Goal: Information Seeking & Learning: Learn about a topic

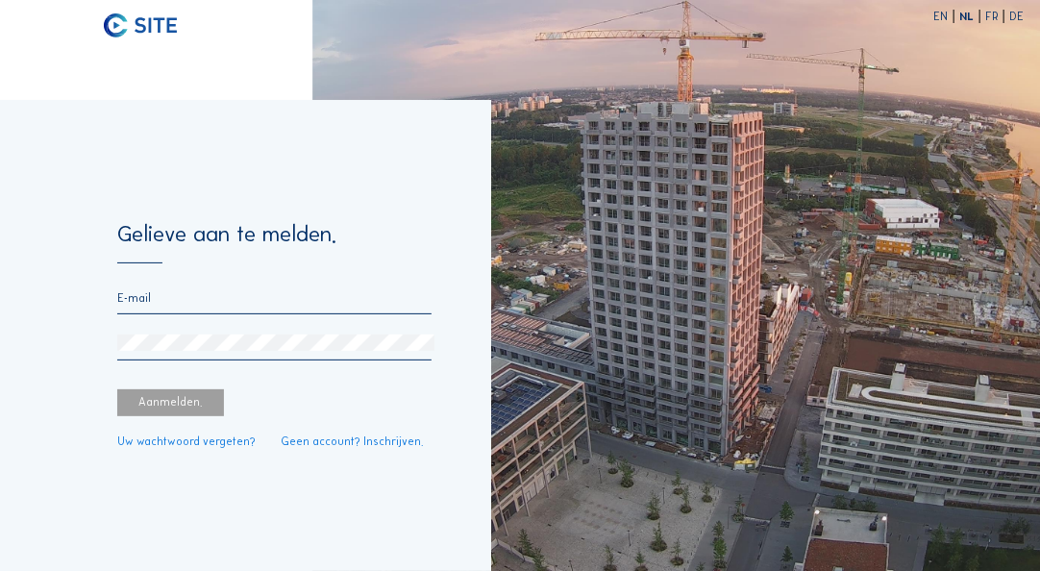
type input "[PERSON_NAME][EMAIL_ADDRESS][DOMAIN_NAME]"
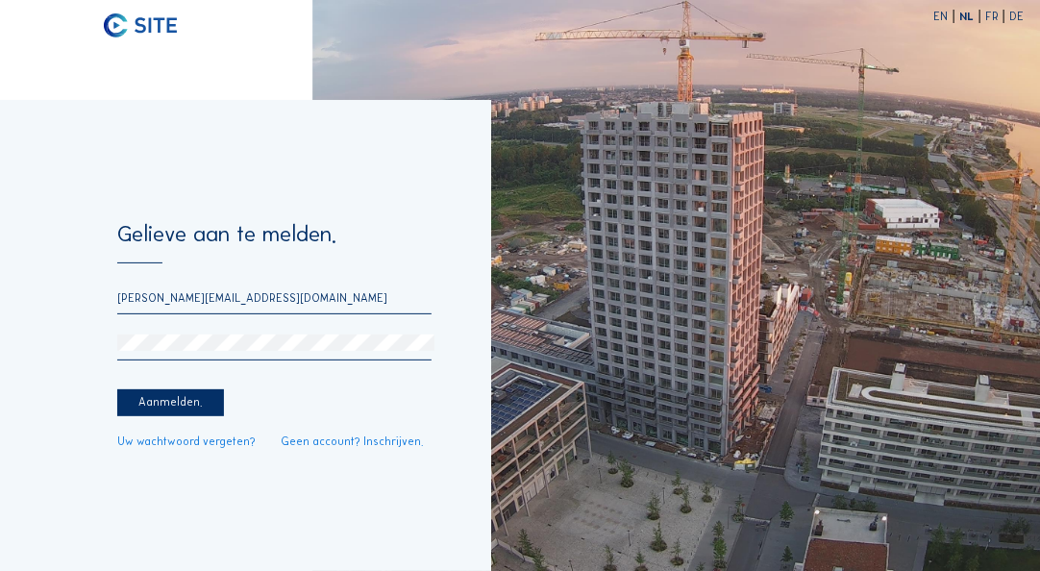
click at [177, 410] on div "Aanmelden." at bounding box center [170, 402] width 106 height 27
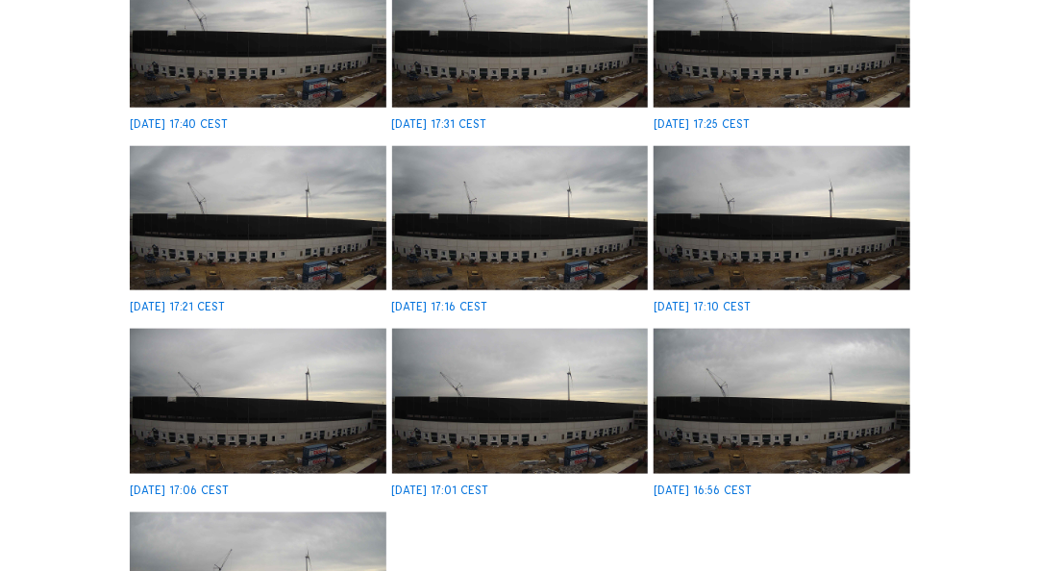
scroll to position [615, 0]
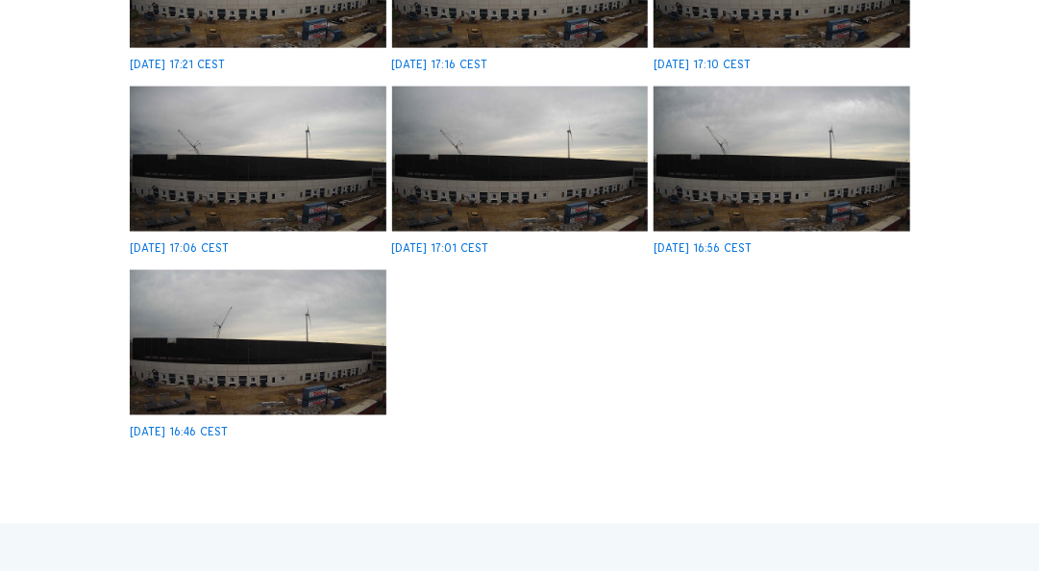
click at [278, 324] on img at bounding box center [258, 342] width 257 height 145
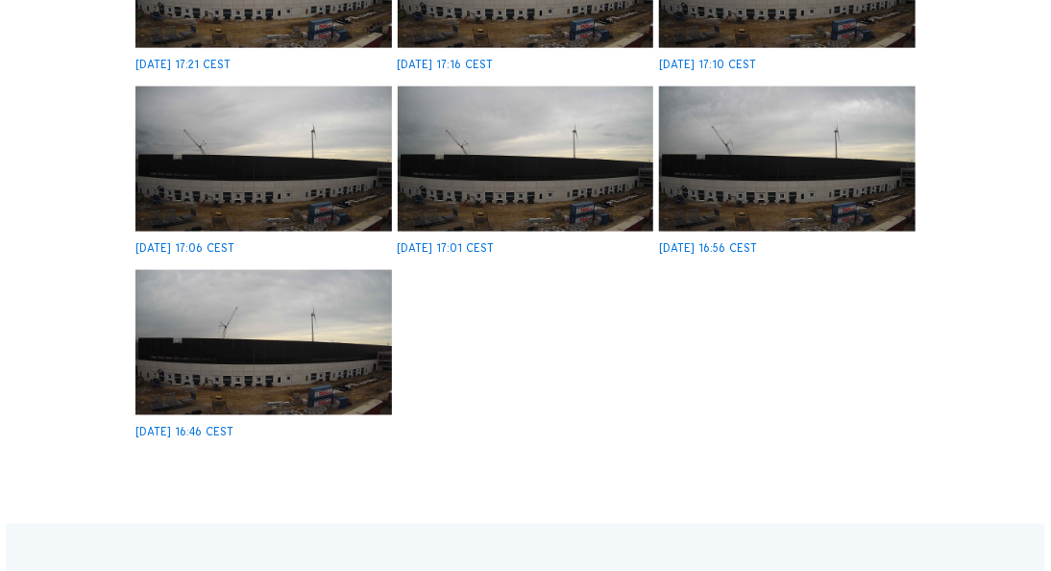
scroll to position [851, 0]
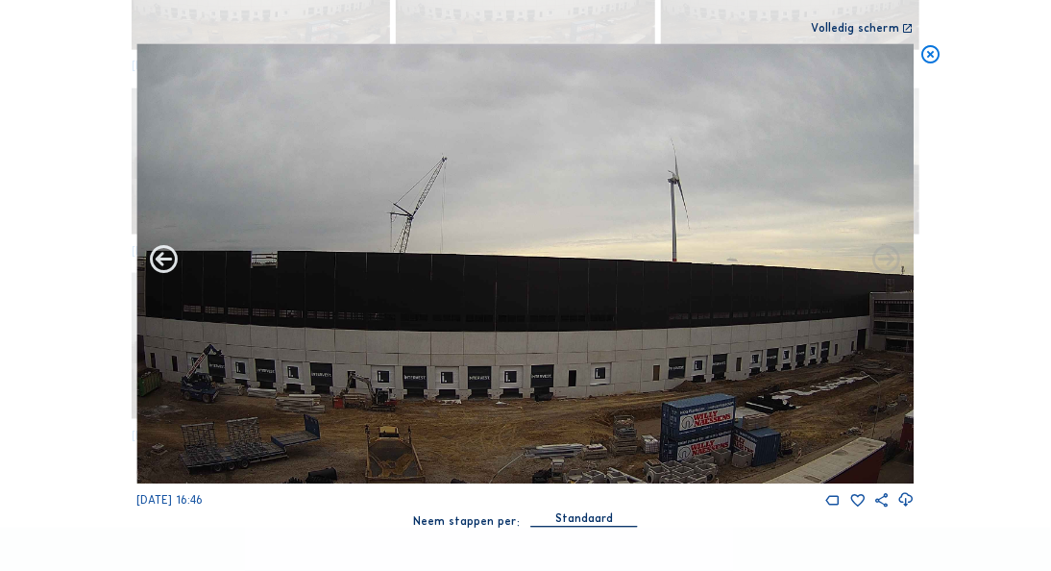
click at [159, 261] on icon at bounding box center [164, 261] width 34 height 35
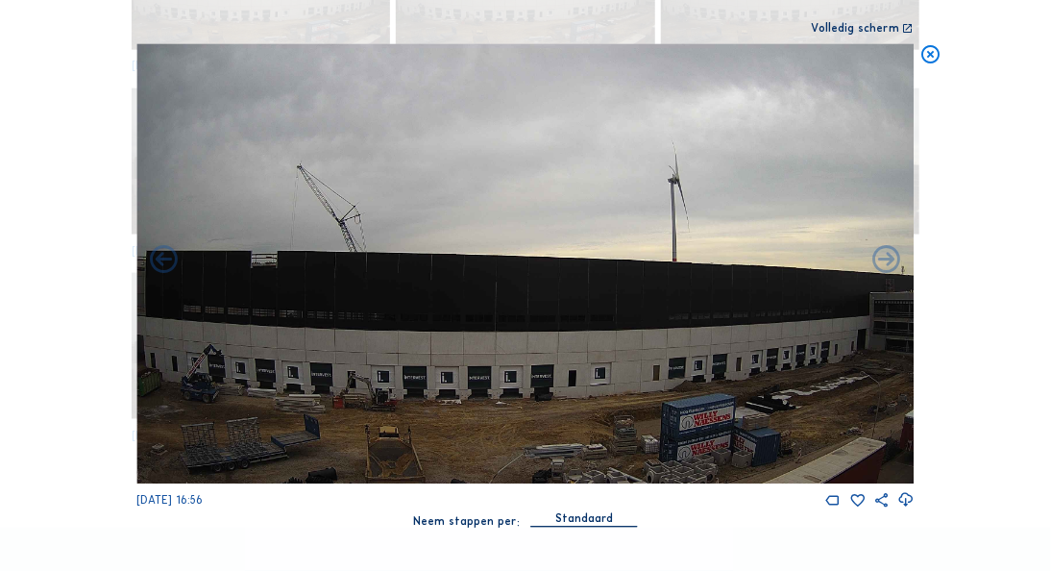
click at [159, 261] on icon at bounding box center [164, 261] width 34 height 35
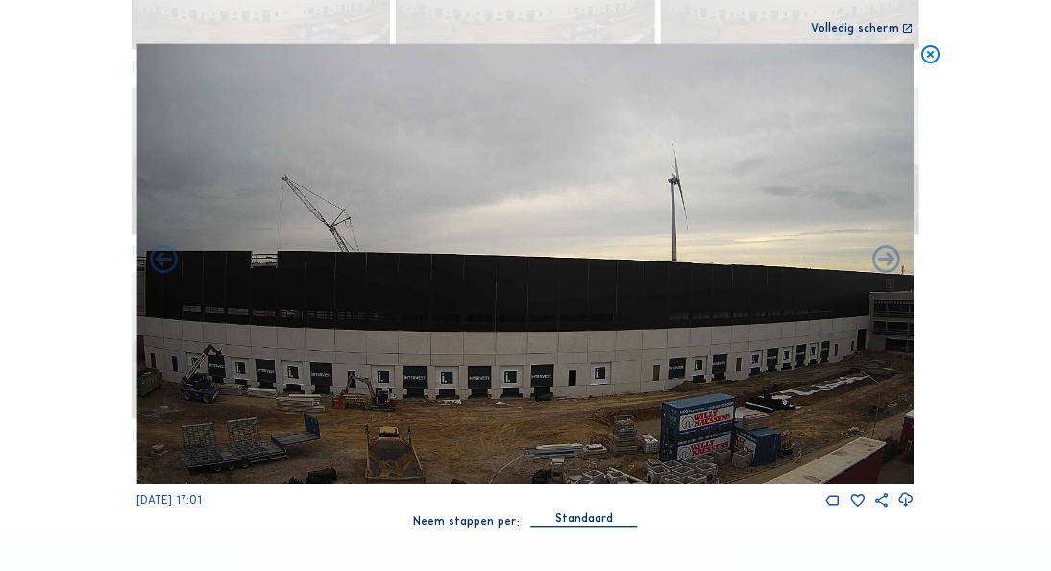
click at [159, 261] on icon at bounding box center [164, 261] width 34 height 35
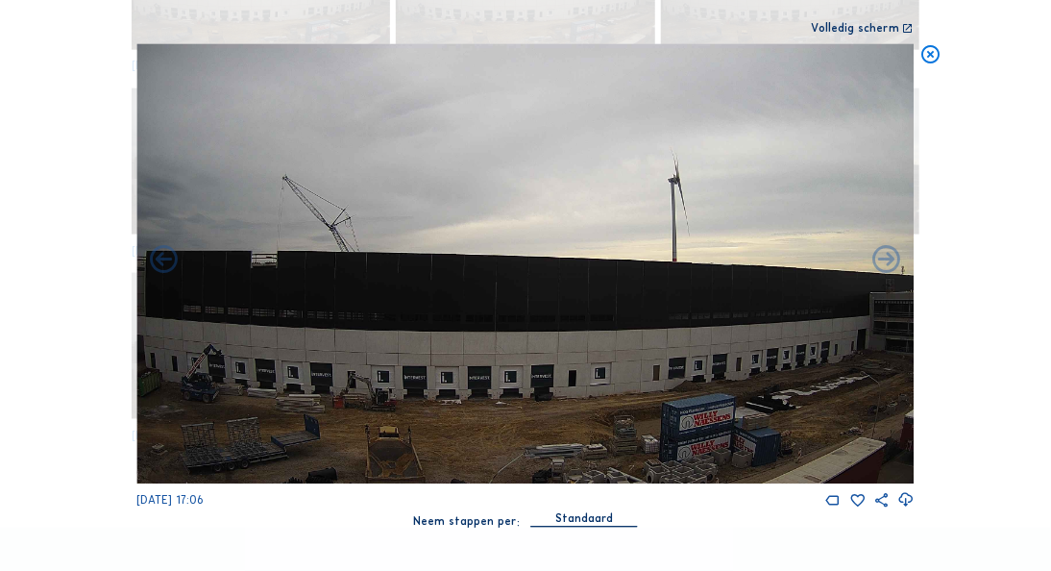
click at [159, 261] on icon at bounding box center [164, 261] width 34 height 35
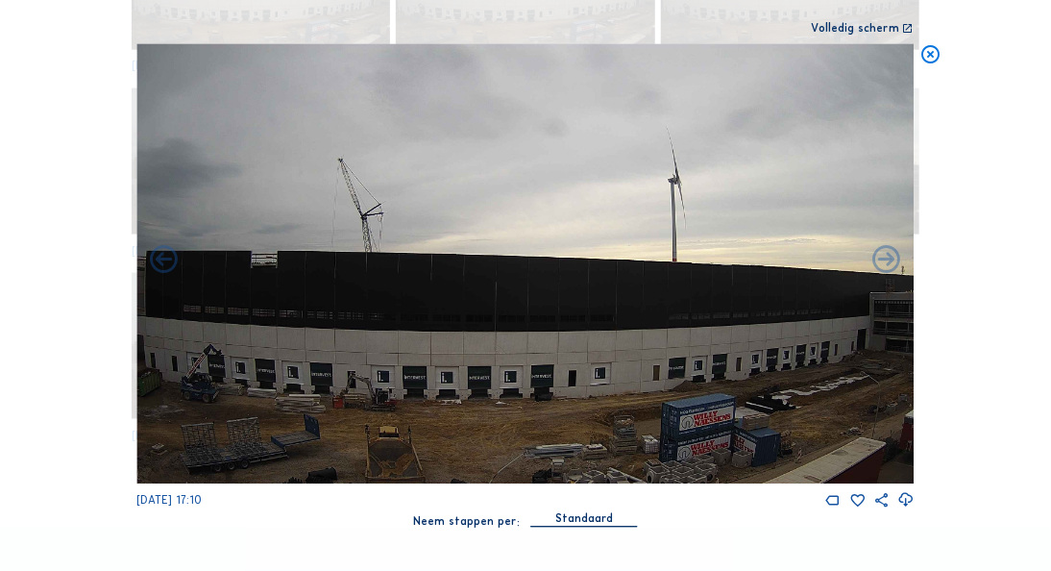
click at [159, 261] on icon at bounding box center [164, 261] width 34 height 35
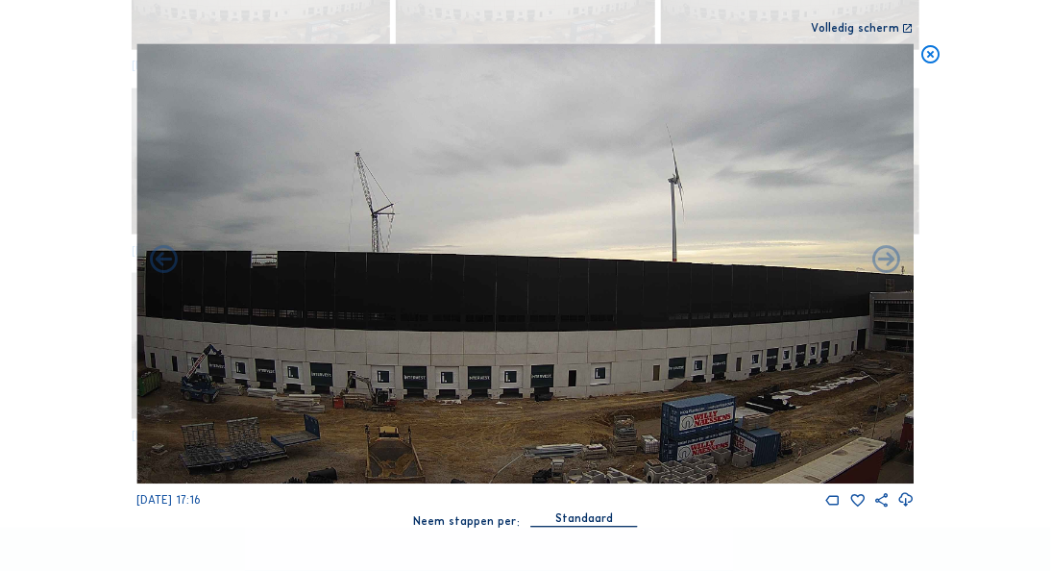
click at [159, 261] on icon at bounding box center [164, 261] width 34 height 35
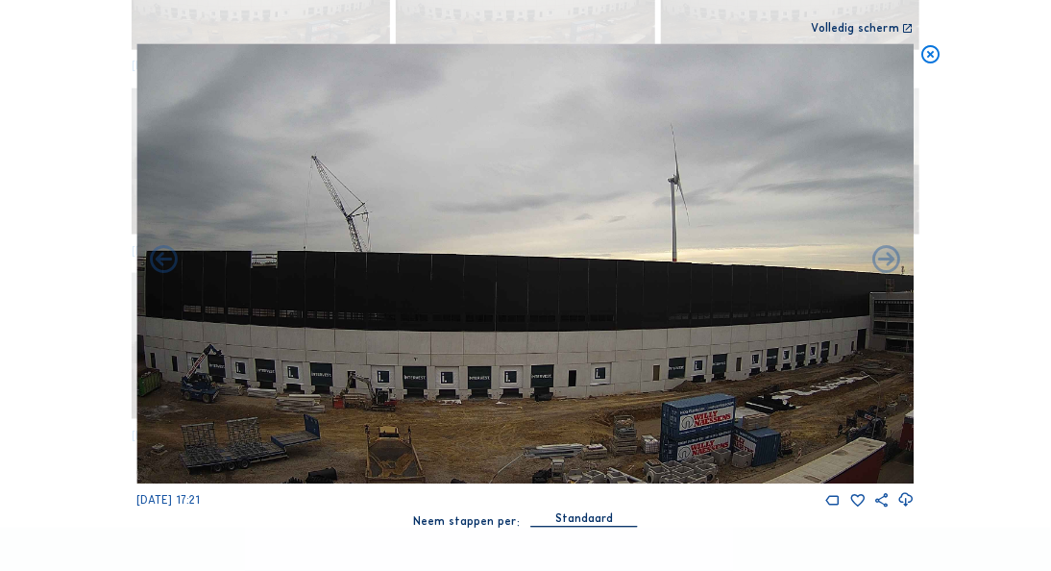
click at [159, 261] on icon at bounding box center [164, 261] width 34 height 35
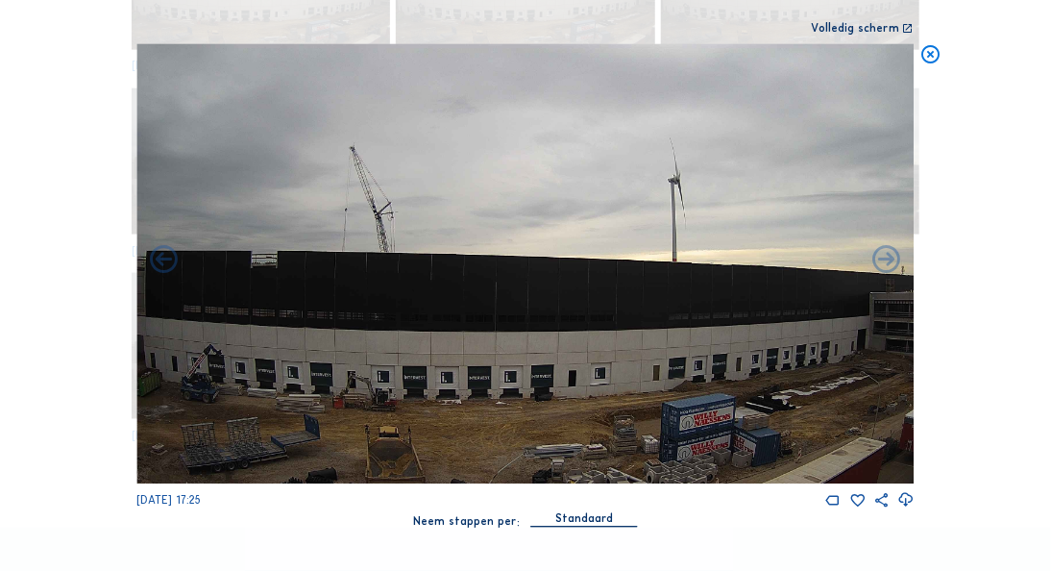
click at [159, 261] on icon at bounding box center [164, 261] width 34 height 35
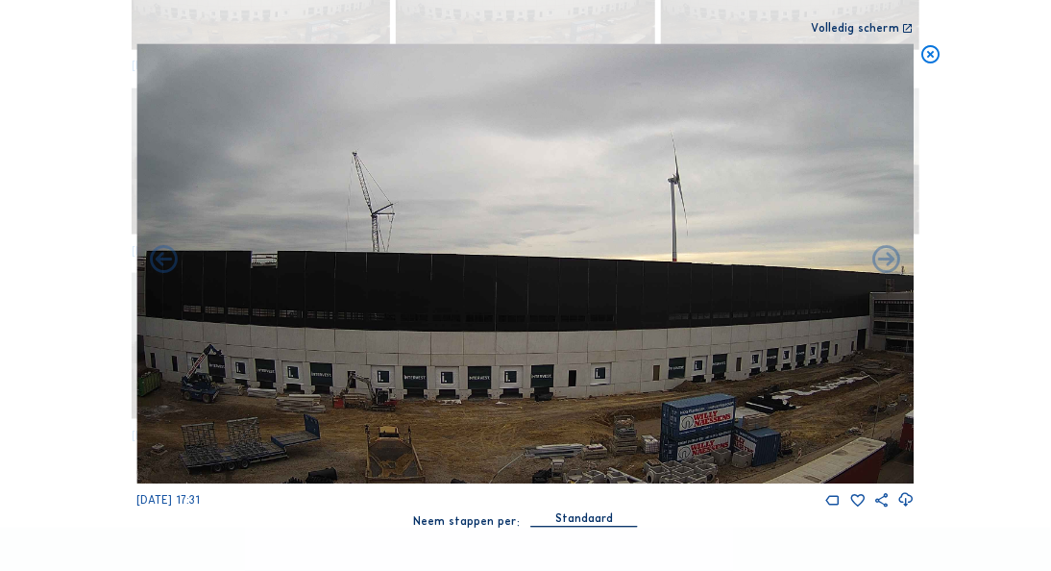
click at [159, 261] on icon at bounding box center [164, 261] width 34 height 35
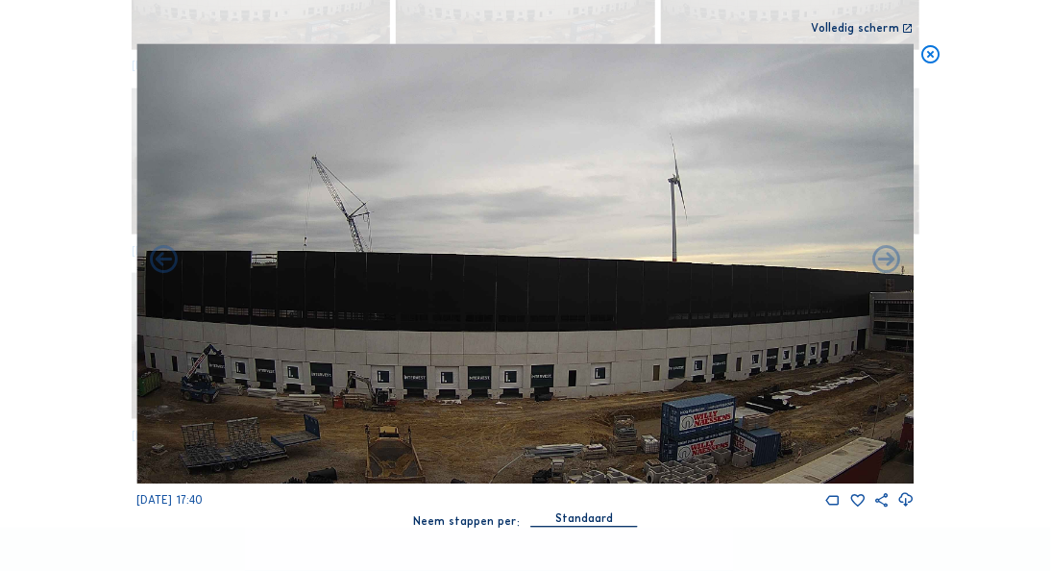
click at [159, 261] on icon at bounding box center [164, 261] width 34 height 35
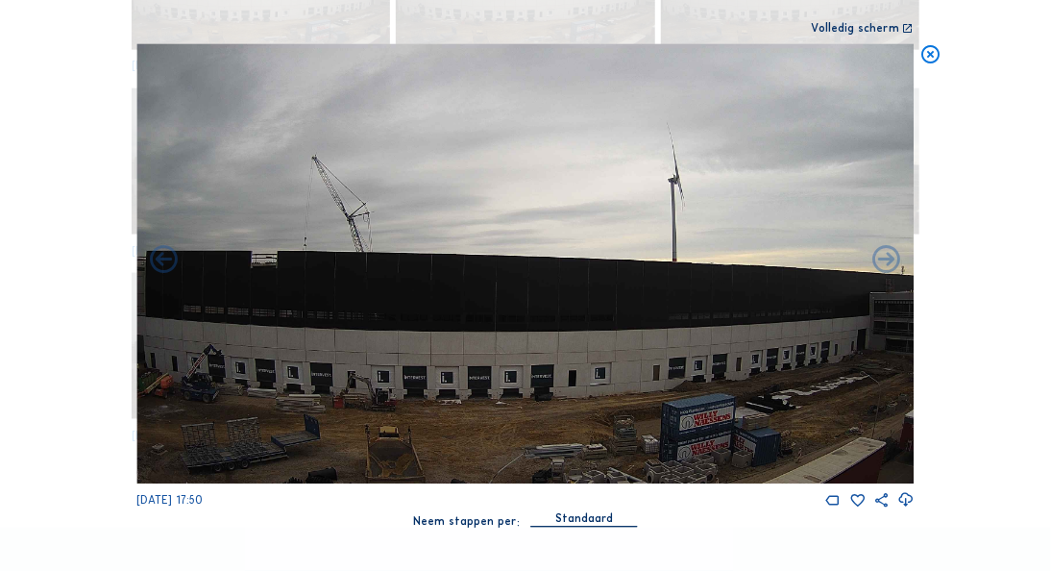
click at [159, 261] on icon at bounding box center [164, 261] width 34 height 35
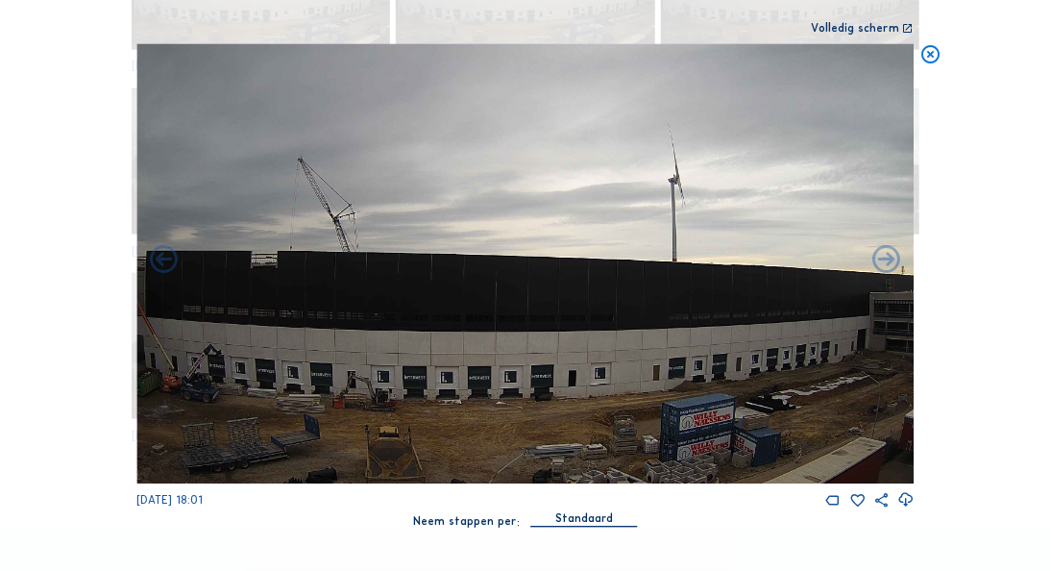
click at [159, 261] on icon at bounding box center [164, 261] width 34 height 35
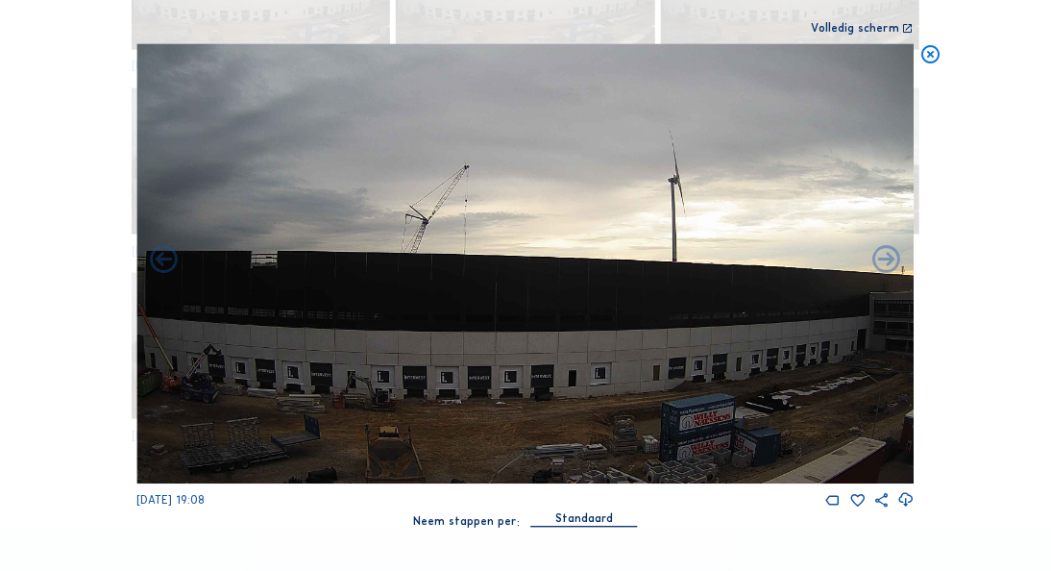
click at [159, 261] on icon at bounding box center [164, 261] width 34 height 35
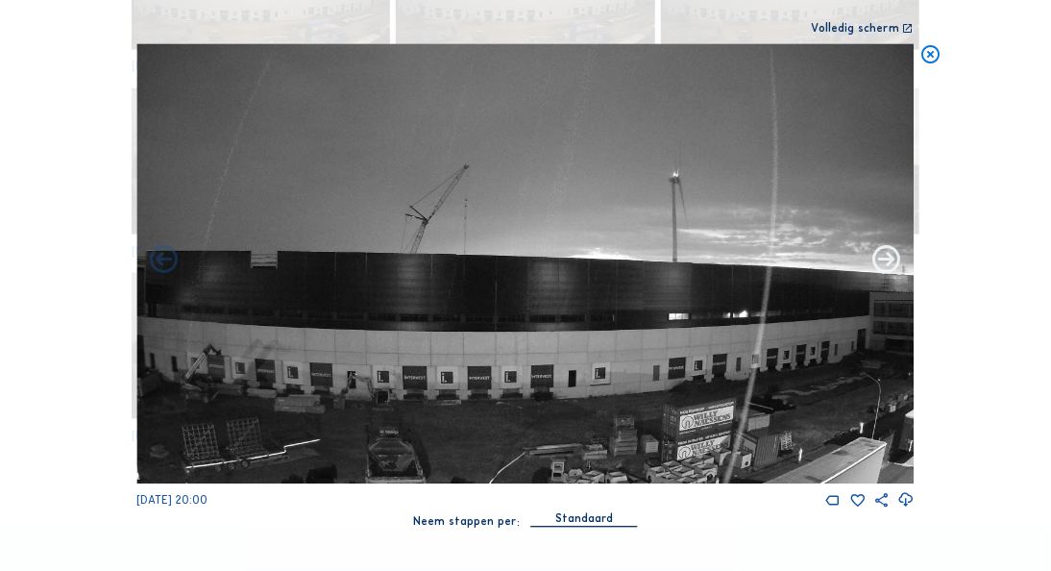
click at [892, 262] on icon at bounding box center [887, 261] width 34 height 35
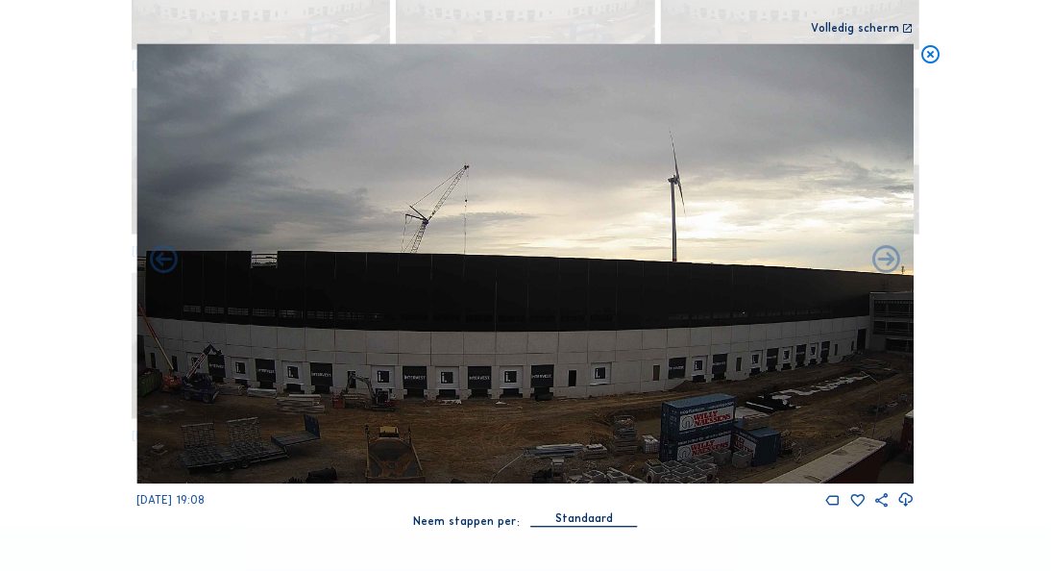
click at [892, 262] on icon at bounding box center [887, 261] width 34 height 35
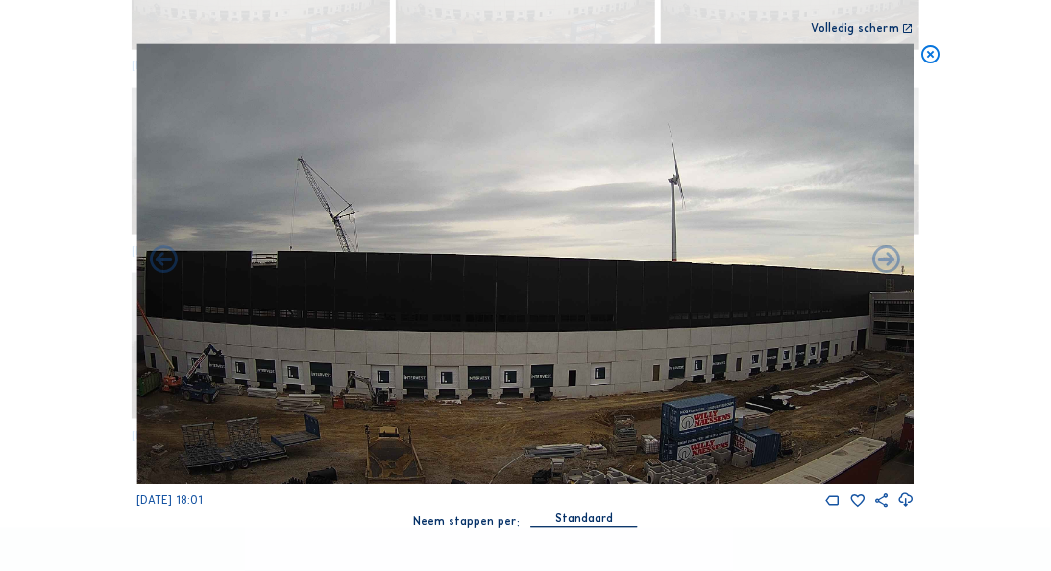
click at [892, 262] on icon at bounding box center [887, 261] width 34 height 35
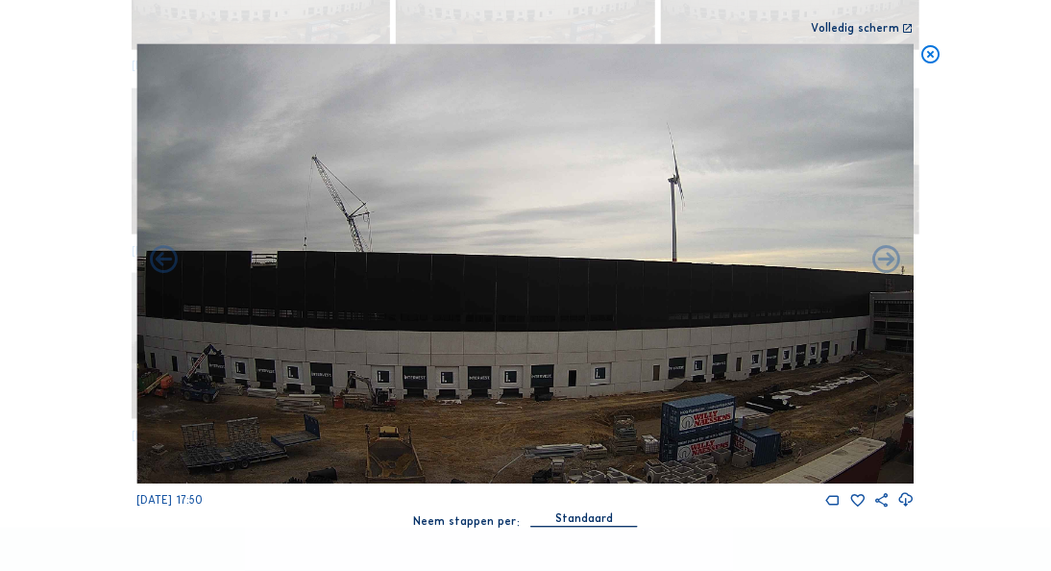
click at [892, 262] on icon at bounding box center [887, 261] width 34 height 35
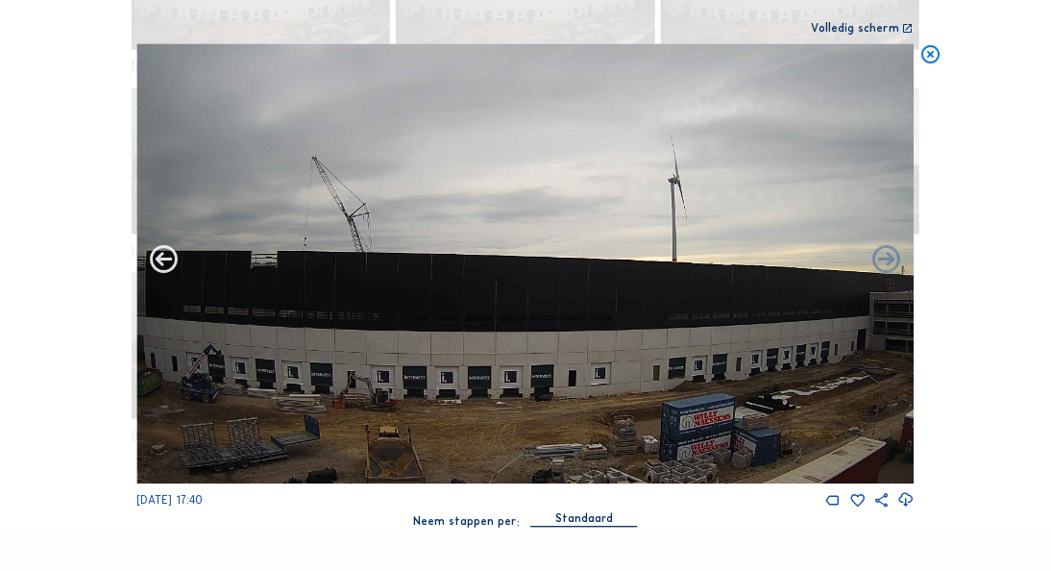
click at [165, 258] on icon at bounding box center [164, 261] width 34 height 35
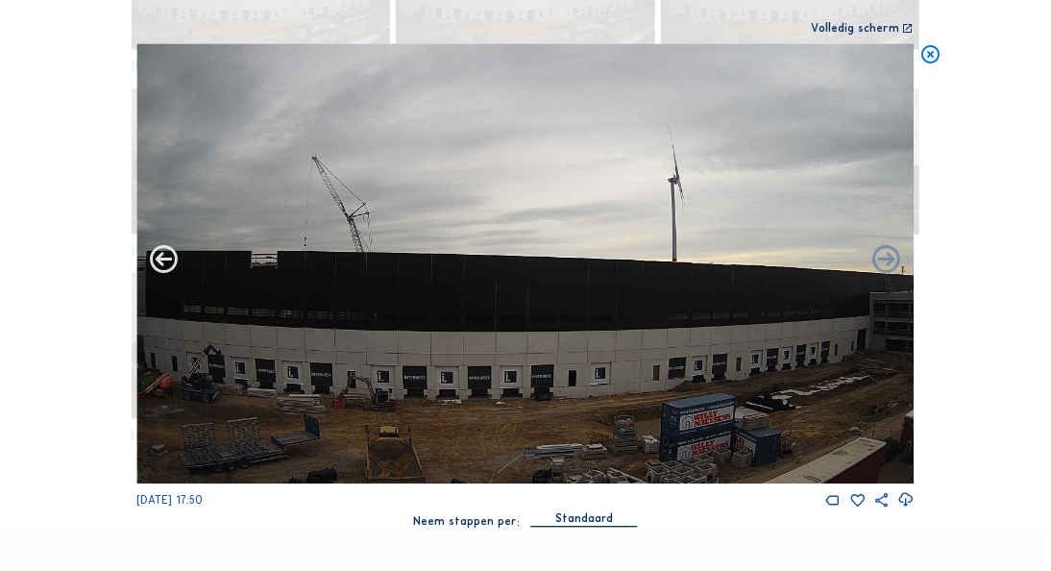
click at [165, 258] on icon at bounding box center [164, 261] width 34 height 35
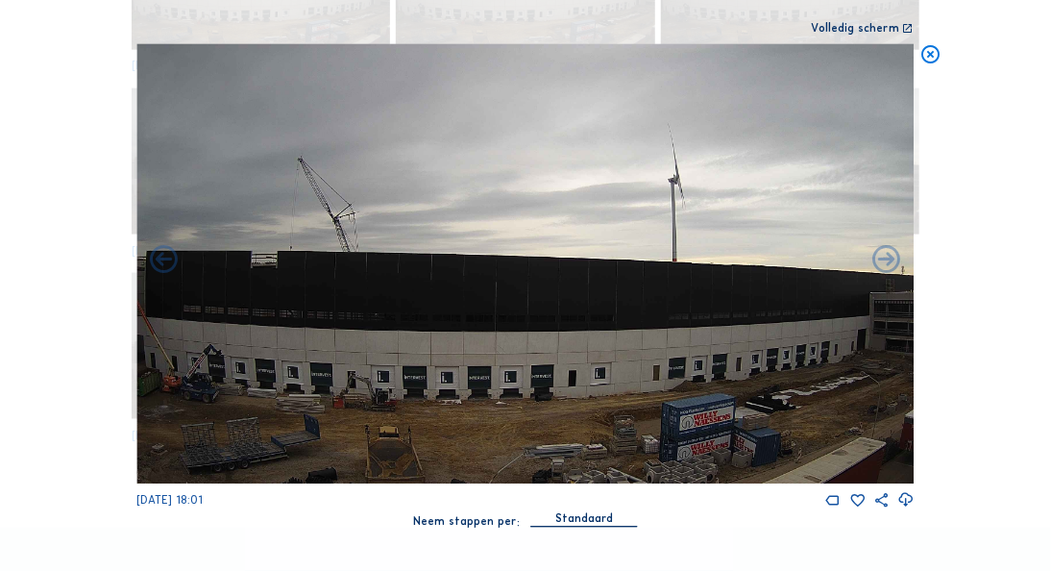
click at [165, 258] on icon at bounding box center [164, 261] width 34 height 35
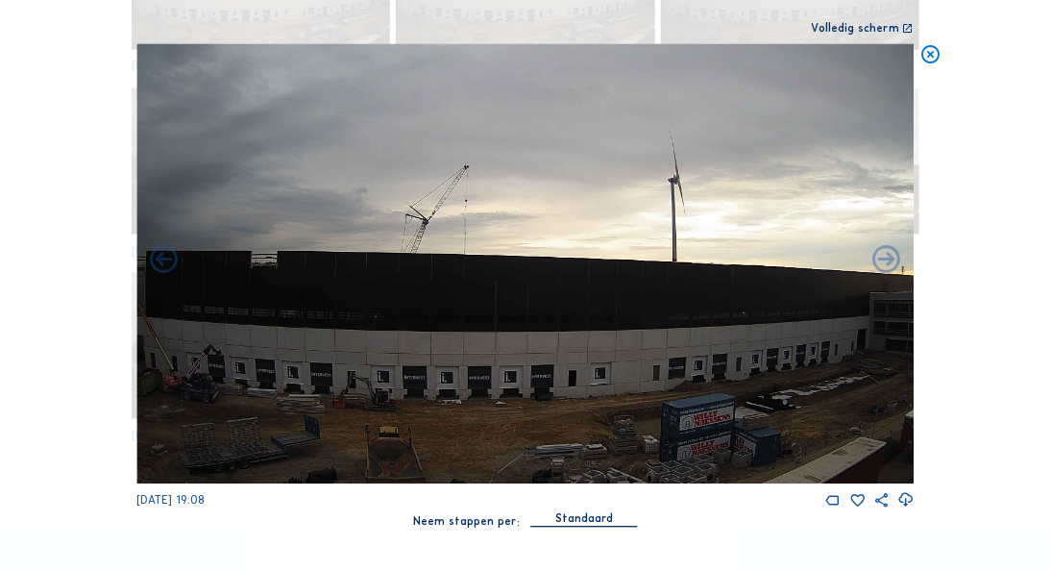
click at [930, 55] on icon at bounding box center [930, 55] width 22 height 23
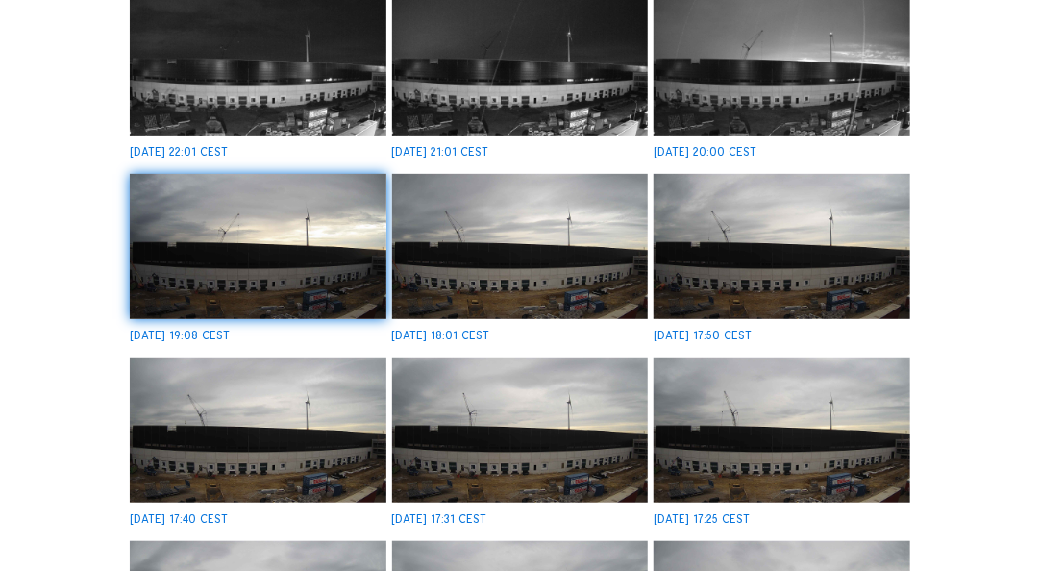
scroll to position [845, 0]
